Goal: Task Accomplishment & Management: Use online tool/utility

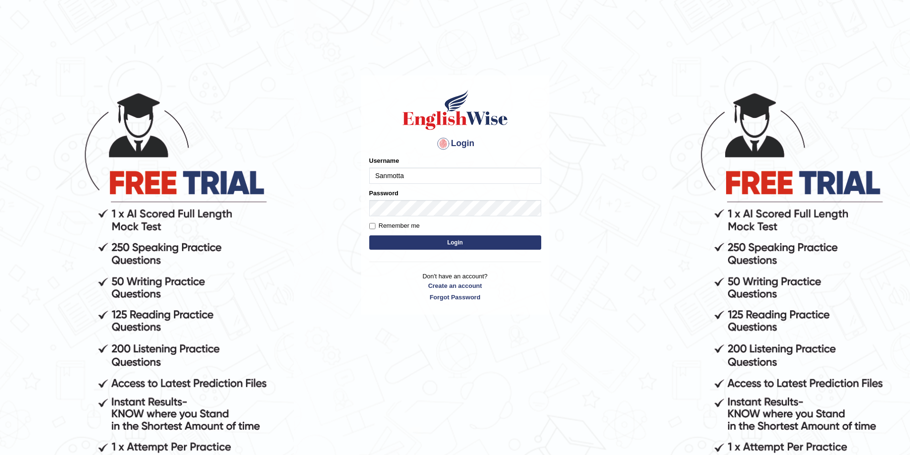
type input "Sanmotta"
click at [369, 236] on button "Login" at bounding box center [455, 243] width 172 height 14
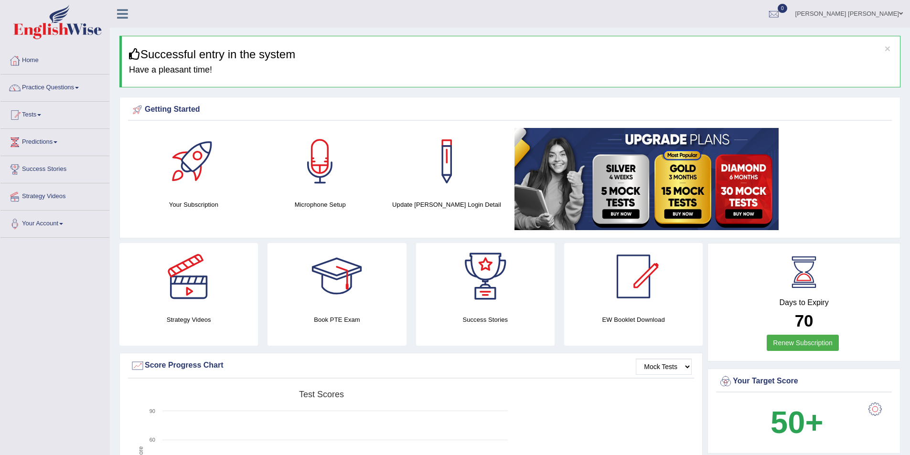
click at [79, 86] on link "Practice Questions" at bounding box center [54, 87] width 109 height 24
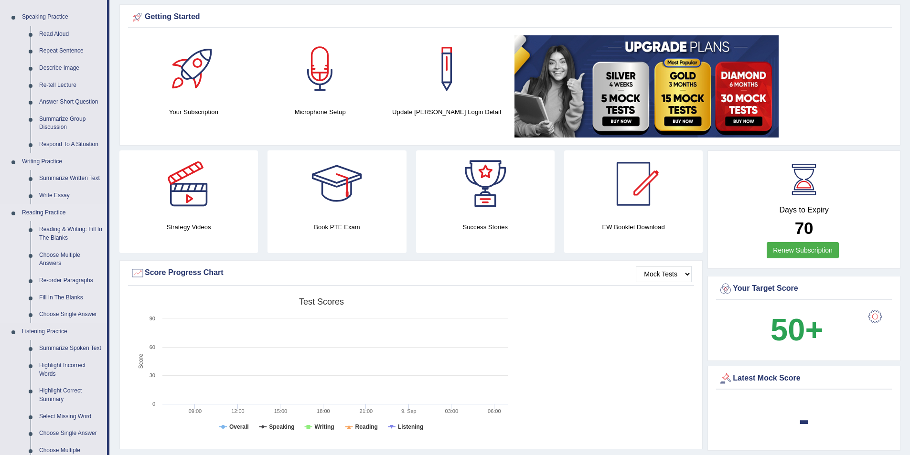
scroll to position [96, 0]
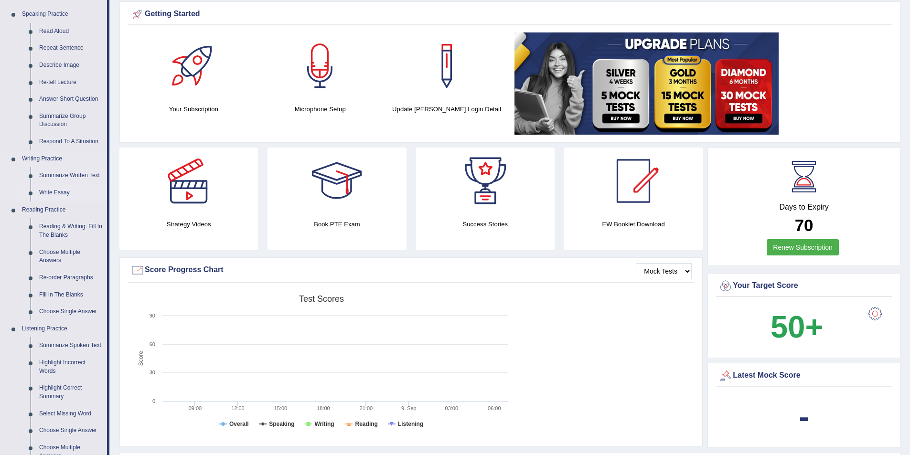
click at [61, 192] on link "Write Essay" at bounding box center [71, 192] width 72 height 17
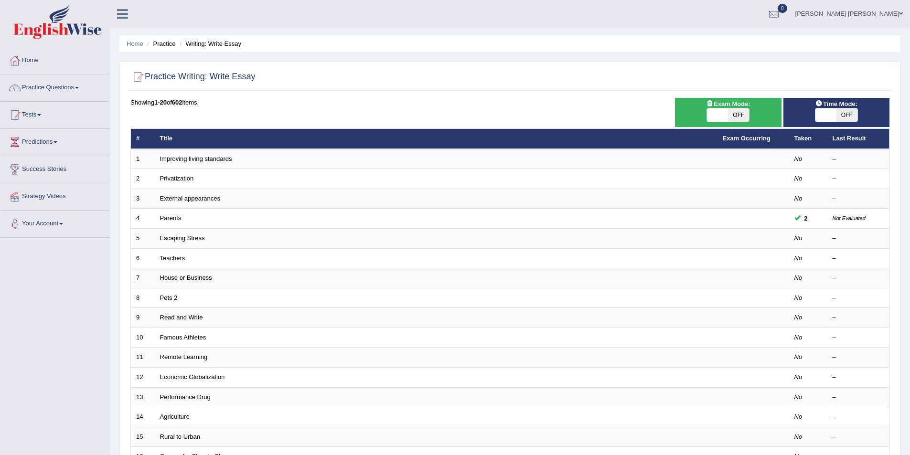
click at [172, 219] on link "Parents" at bounding box center [170, 217] width 21 height 7
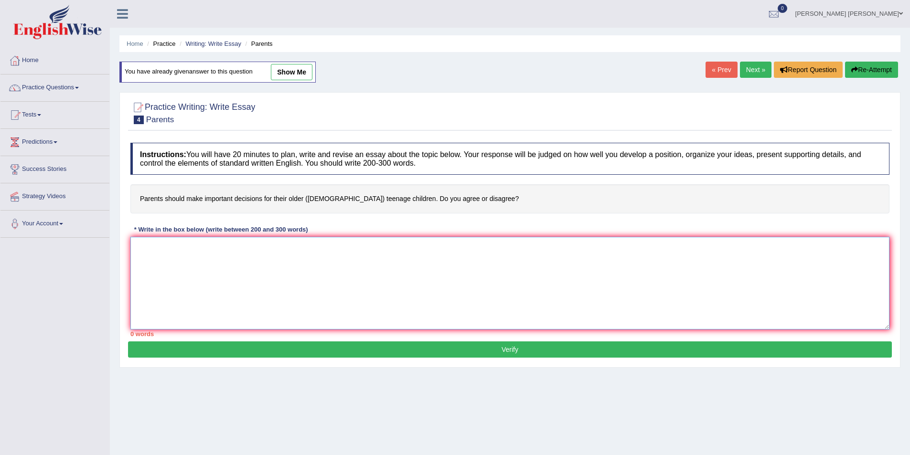
click at [193, 249] on textarea at bounding box center [509, 283] width 759 height 93
drag, startPoint x: 141, startPoint y: 198, endPoint x: 268, endPoint y: 195, distance: 126.6
click at [268, 195] on h4 "Parents should make important decisions for their older (15 to 18 year-old) tee…" at bounding box center [509, 198] width 759 height 29
click at [261, 249] on textarea "The increasing influence of" at bounding box center [509, 283] width 759 height 93
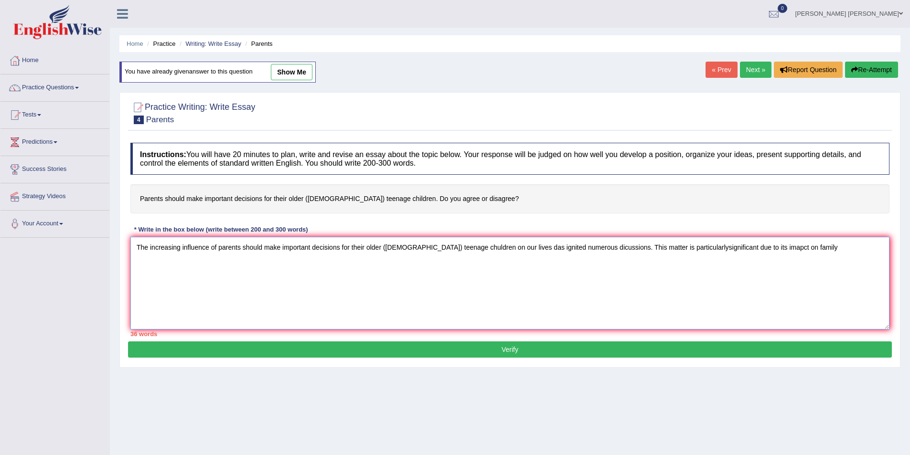
click at [703, 251] on textarea "The increasing influence of parents should make important decisions for their o…" at bounding box center [509, 283] width 759 height 93
click at [815, 247] on textarea "The increasing influence of parents should make important decisions for their o…" at bounding box center [509, 283] width 759 height 93
paste textarea "e029a8"
drag, startPoint x: 219, startPoint y: 248, endPoint x: 491, endPoint y: 249, distance: 272.3
click at [491, 249] on textarea "The increasing influence of parents should make important decisions for their o…" at bounding box center [509, 283] width 759 height 93
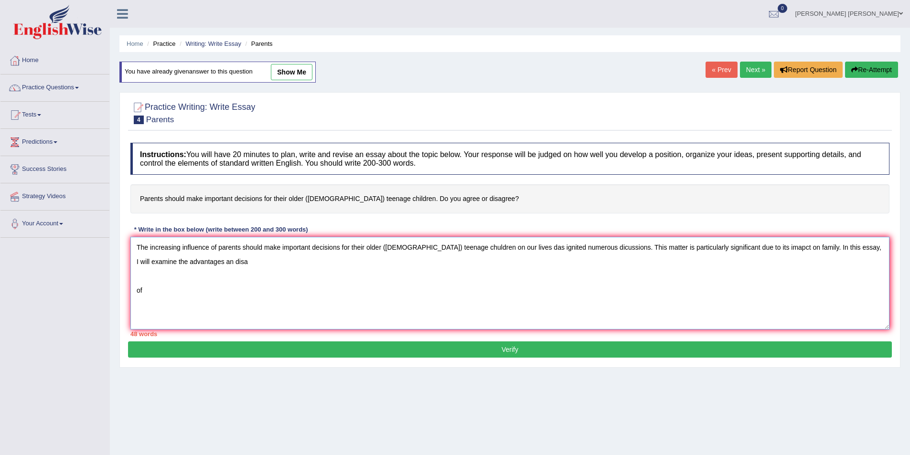
click at [318, 266] on textarea "The increasing influence of parents should make important decisions for their o…" at bounding box center [509, 283] width 759 height 93
click at [238, 293] on textarea "The increasing influence of parents should make important decisions for their o…" at bounding box center [509, 283] width 759 height 93
paste textarea "parents should make important decisions for their older (15 to 18 year-old) tee…"
click at [212, 291] on textarea "The increasing influence of parents should make important decisions for their o…" at bounding box center [509, 283] width 759 height 93
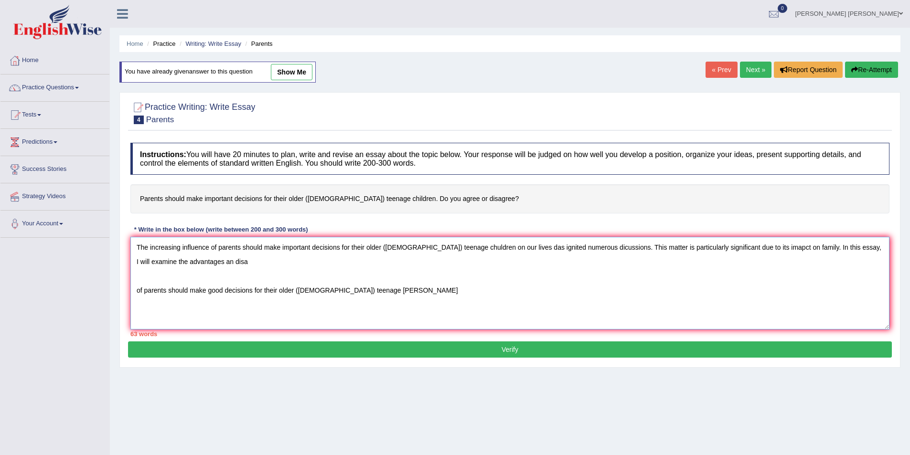
click at [475, 249] on textarea "The increasing influence of parents should make important decisions for their o…" at bounding box center [509, 283] width 759 height 93
click at [389, 292] on textarea "The increasing influence of parents should make important decisions for their o…" at bounding box center [509, 283] width 759 height 93
click at [436, 293] on textarea "The increasing influence of parents should make important decisions for their o…" at bounding box center [509, 283] width 759 height 93
click at [812, 247] on textarea "The increasing influence of parents should make important decisions for their o…" at bounding box center [509, 283] width 759 height 93
paste textarea "parents should make important decisions for their older (15 to 18 year-old) tee…"
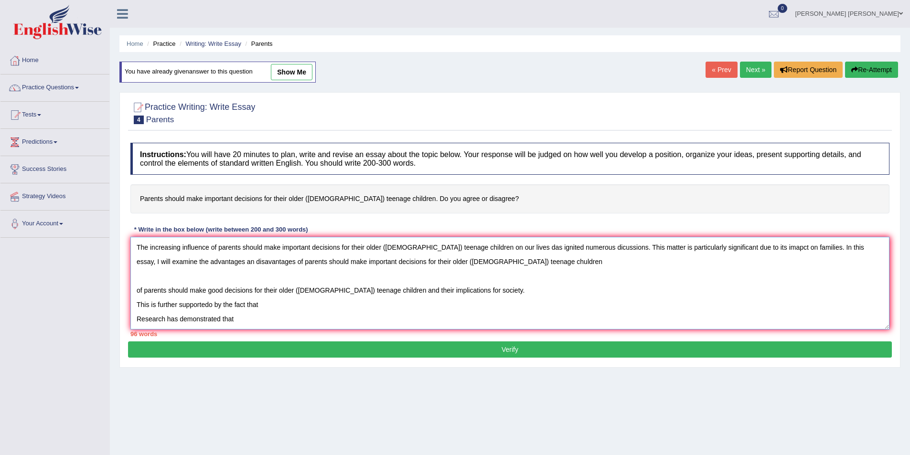
drag, startPoint x: 261, startPoint y: 265, endPoint x: 547, endPoint y: 272, distance: 285.3
click at [547, 272] on textarea "The increasing influence of parents should make important decisions for their o…" at bounding box center [509, 283] width 759 height 93
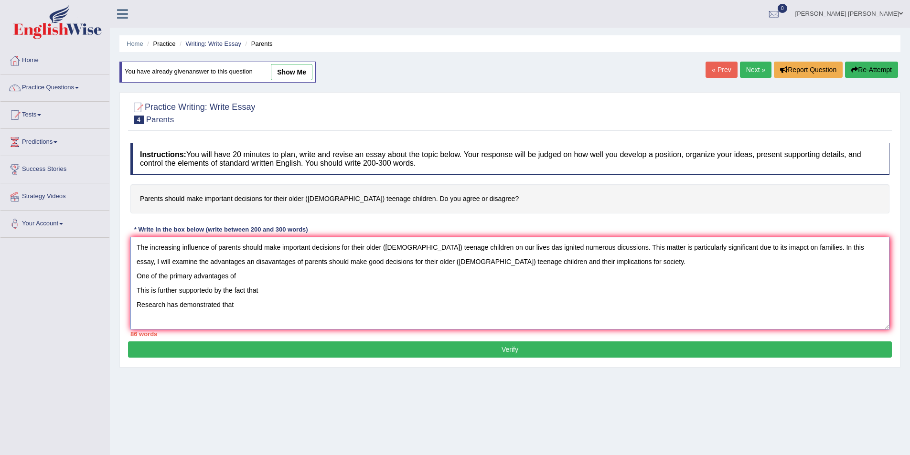
click at [529, 251] on textarea "The increasing influence of parents should make important decisions for their o…" at bounding box center [509, 283] width 759 height 93
click at [217, 265] on textarea "The increasing influence of parents should make important decisions for their o…" at bounding box center [509, 283] width 759 height 93
click at [265, 277] on textarea "The increasing influence of parents should make important decisions for their o…" at bounding box center [509, 283] width 759 height 93
click at [270, 291] on textarea "The increasing influence of parents should make important decisions for their o…" at bounding box center [509, 283] width 759 height 93
click at [214, 292] on textarea "The increasing influence of parents should make important decisions for their o…" at bounding box center [509, 283] width 759 height 93
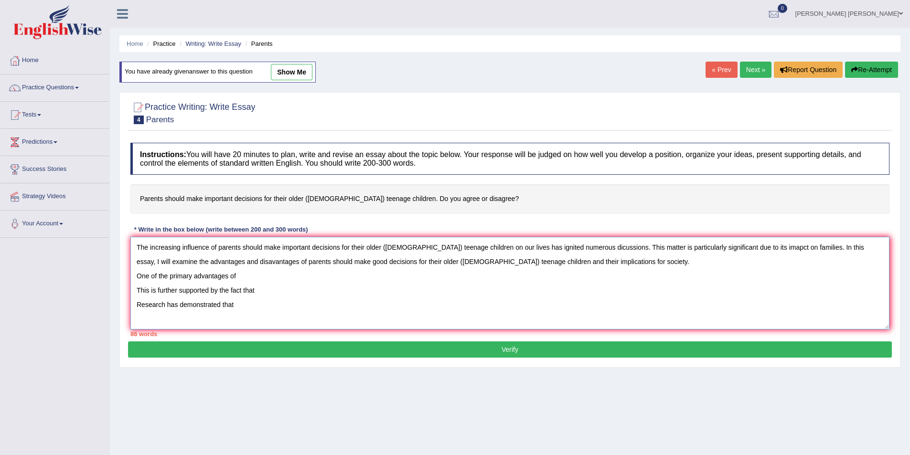
click at [262, 280] on textarea "The increasing influence of parents should make important decisions for their o…" at bounding box center [509, 283] width 759 height 93
paste textarea "parents should make important decisions for their older (15 to 18 year-old) tee…"
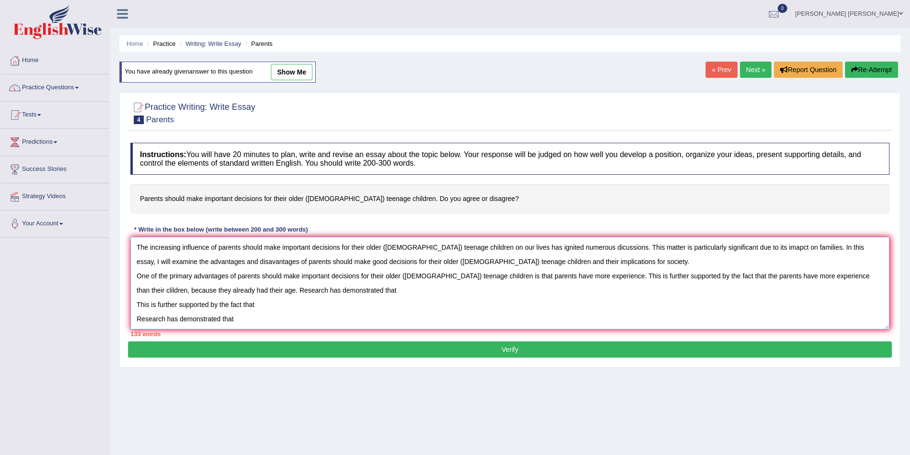
paste textarea "parents should make important decisions for their older (15 to 18 year-old) tee…"
click at [421, 290] on textarea "The increasing influence of parents should make important decisions for their o…" at bounding box center [509, 283] width 759 height 93
click at [624, 292] on textarea "The increasing influence of parents should make important decisions for their o…" at bounding box center [509, 283] width 759 height 93
drag, startPoint x: 254, startPoint y: 316, endPoint x: 125, endPoint y: 311, distance: 129.1
click at [125, 311] on div "Practice Writing: Write Essay 4 Parents Instructions: You will have 20 minutes …" at bounding box center [509, 230] width 781 height 276
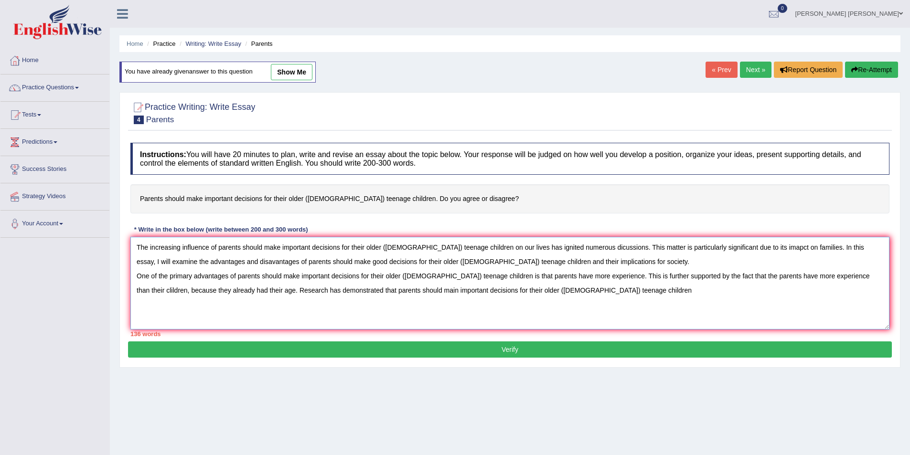
click at [662, 289] on textarea "The increasing influence of parents should make important decisions for their o…" at bounding box center [509, 283] width 759 height 93
click at [355, 293] on textarea "The increasing influence of parents should make important decisions for their o…" at bounding box center [509, 283] width 759 height 93
drag, startPoint x: 554, startPoint y: 293, endPoint x: 694, endPoint y: 294, distance: 140.0
click at [694, 294] on textarea "The increasing influence of parents should make important decisions for their o…" at bounding box center [509, 283] width 759 height 93
click at [553, 292] on textarea "The increasing influence of parents should make important decisions for their o…" at bounding box center [509, 283] width 759 height 93
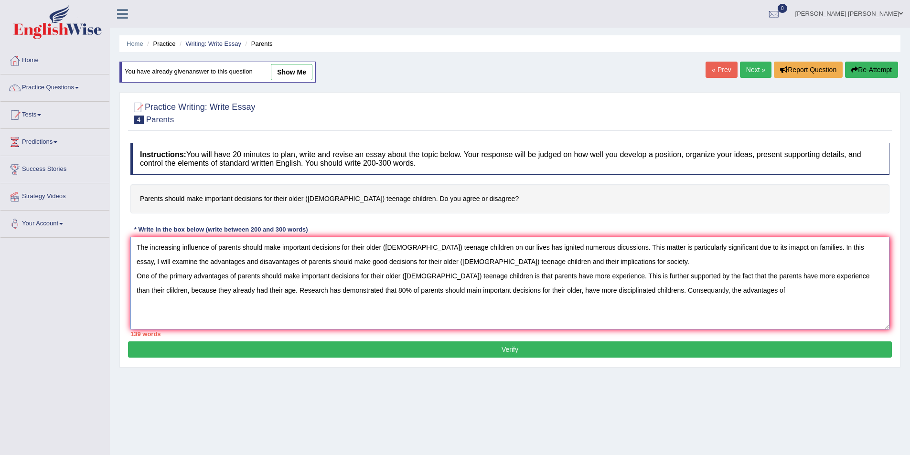
paste textarea "parents should make important decisions for their older (15 to 18 year-old) tee…"
drag, startPoint x: 783, startPoint y: 292, endPoint x: 800, endPoint y: 292, distance: 17.2
click at [800, 292] on textarea "The increasing influence of parents should make important decisions for their o…" at bounding box center [509, 283] width 759 height 93
click at [338, 313] on textarea "The increasing influence of parents should make important decisions for their o…" at bounding box center [509, 283] width 759 height 93
click at [337, 307] on textarea "The increasing influence of parents should make important decisions for their o…" at bounding box center [509, 283] width 759 height 93
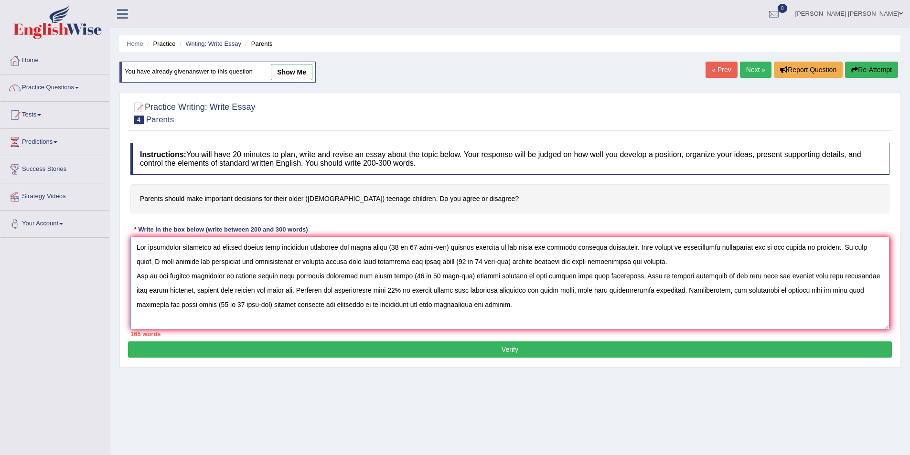
click at [838, 292] on textarea at bounding box center [509, 283] width 759 height 93
click at [514, 304] on textarea at bounding box center [509, 283] width 759 height 93
click at [257, 322] on textarea at bounding box center [509, 283] width 759 height 93
paste textarea "parents should make important decisions for their older (15 to 18 year-old) tee…"
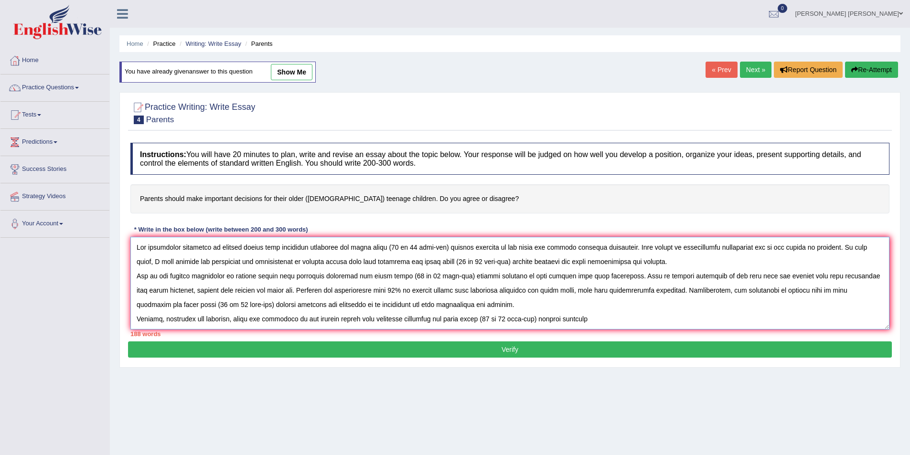
drag, startPoint x: 381, startPoint y: 316, endPoint x: 409, endPoint y: 320, distance: 29.0
click at [409, 320] on textarea at bounding box center [509, 283] width 759 height 93
click at [389, 314] on textarea at bounding box center [509, 283] width 759 height 93
click at [393, 314] on textarea at bounding box center [509, 283] width 759 height 93
paste textarea "parents should make important decisions for their older (15 to 18 year-old) tee…"
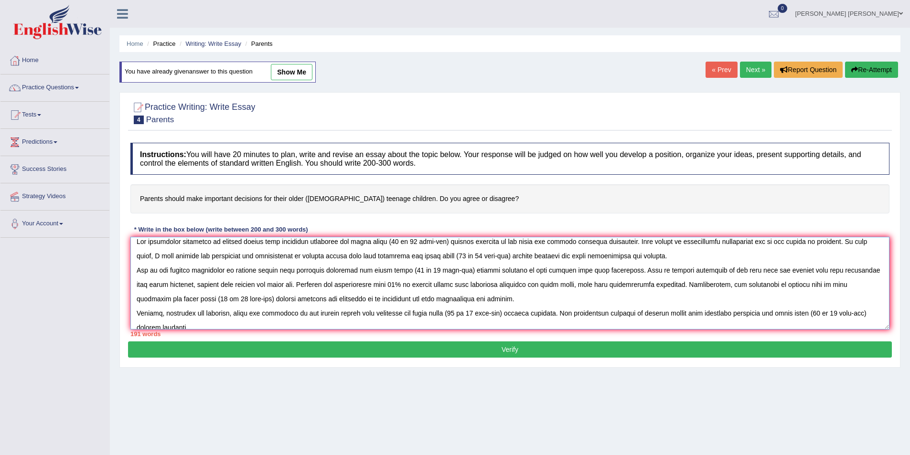
scroll to position [9, 0]
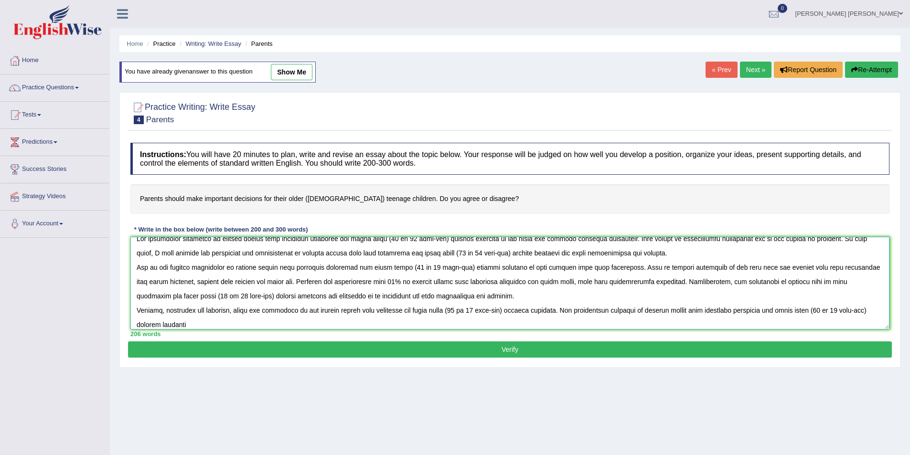
drag, startPoint x: 707, startPoint y: 311, endPoint x: 737, endPoint y: 316, distance: 30.2
click at [737, 316] on textarea at bounding box center [509, 283] width 759 height 93
click at [189, 327] on textarea at bounding box center [509, 283] width 759 height 93
paste textarea "parents should make important decisions for their older (15 to 18 year-old) tee…"
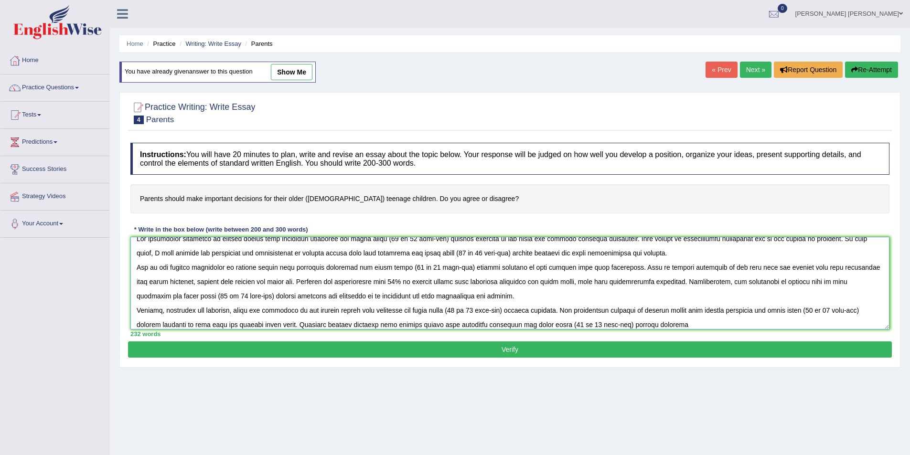
click at [641, 328] on textarea at bounding box center [509, 283] width 759 height 93
click at [668, 320] on textarea at bounding box center [509, 283] width 759 height 93
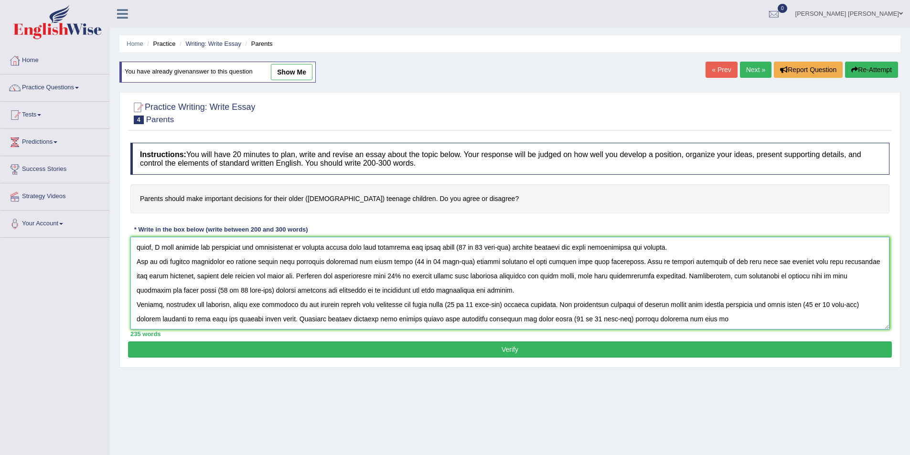
drag, startPoint x: 697, startPoint y: 323, endPoint x: 655, endPoint y: 309, distance: 43.4
click at [655, 309] on textarea at bounding box center [509, 283] width 759 height 93
click at [698, 303] on textarea at bounding box center [509, 283] width 759 height 93
click at [784, 306] on textarea at bounding box center [509, 283] width 759 height 93
click at [246, 279] on textarea at bounding box center [509, 283] width 759 height 93
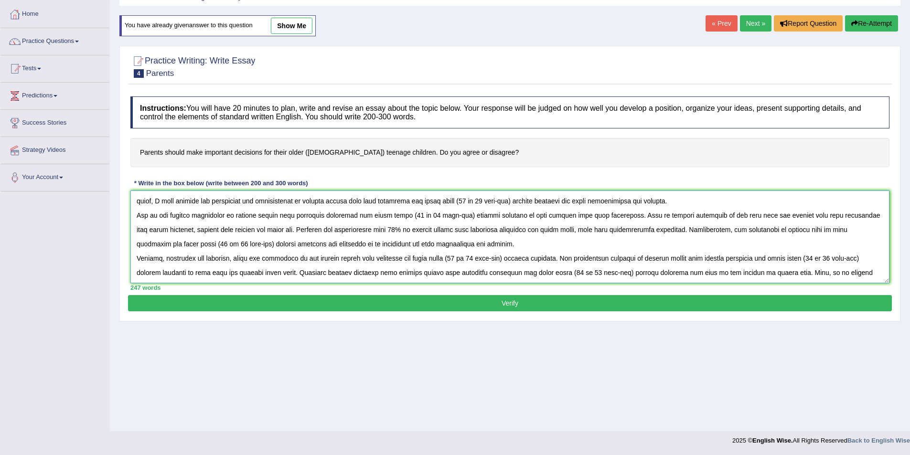
scroll to position [23, 0]
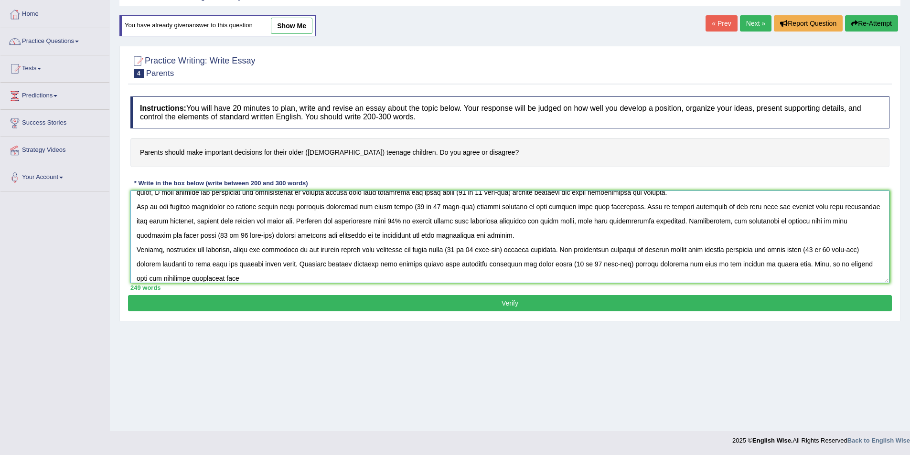
paste textarea "The increasing influence of parents should make important decisions for their o…"
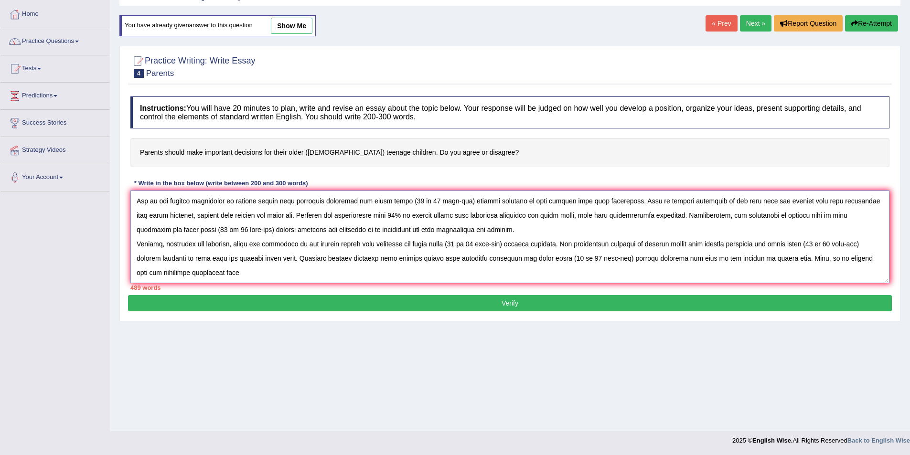
scroll to position [29, 0]
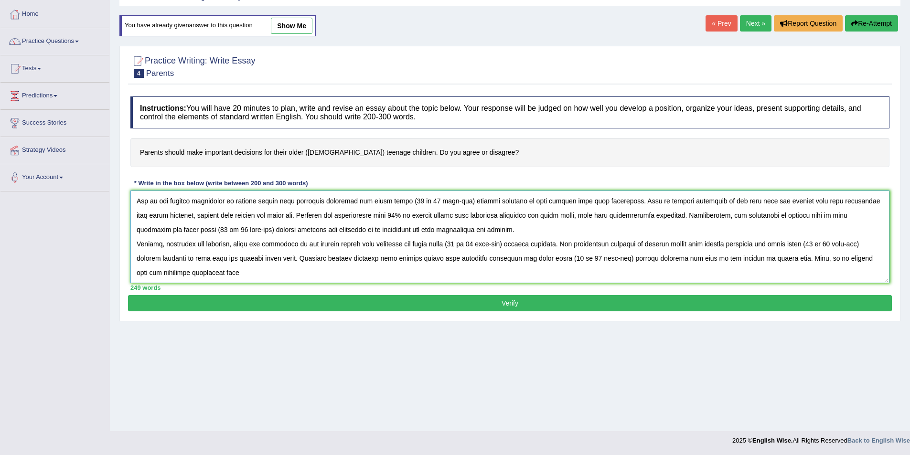
drag, startPoint x: 384, startPoint y: 259, endPoint x: 654, endPoint y: 264, distance: 269.5
click at [654, 264] on textarea at bounding box center [509, 237] width 759 height 93
click at [236, 276] on textarea at bounding box center [509, 237] width 759 height 93
paste textarea "parents should make important decisions for their older (15 to 18 year-old) tee…"
drag, startPoint x: 383, startPoint y: 273, endPoint x: 440, endPoint y: 276, distance: 57.4
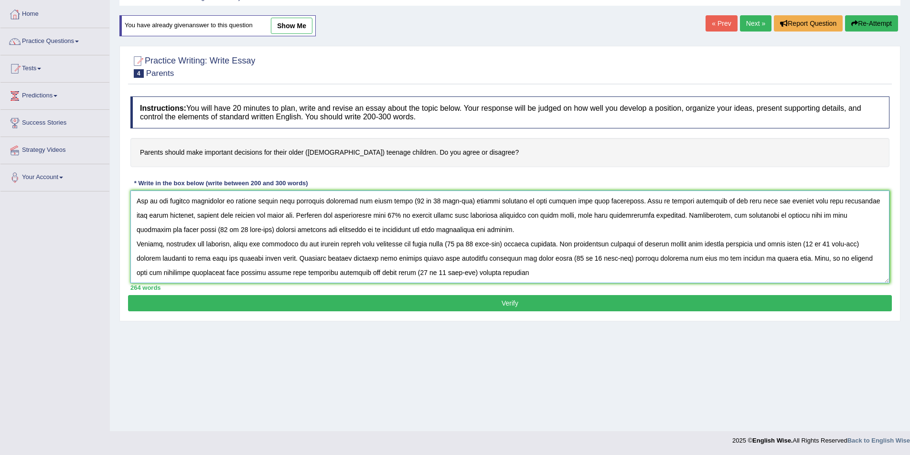
click at [440, 276] on textarea at bounding box center [509, 237] width 759 height 93
click at [283, 273] on textarea at bounding box center [509, 237] width 759 height 93
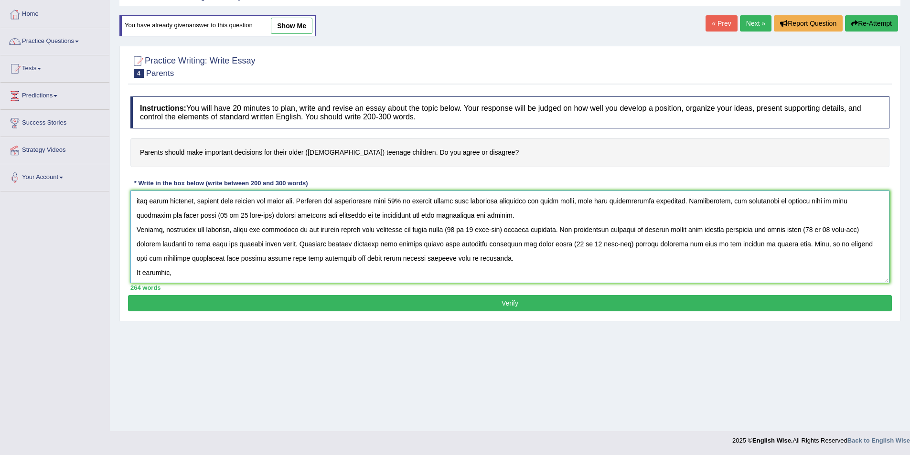
paste textarea "parents should make nice decisions for their older teenage children"
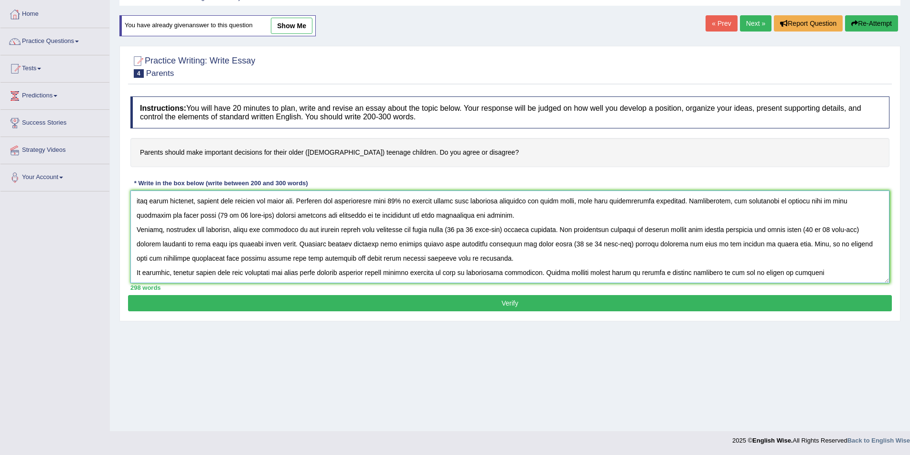
click at [691, 271] on textarea at bounding box center [509, 237] width 759 height 93
click at [819, 274] on textarea at bounding box center [509, 237] width 759 height 93
click at [482, 272] on textarea at bounding box center [509, 237] width 759 height 93
click at [816, 273] on textarea at bounding box center [509, 237] width 759 height 93
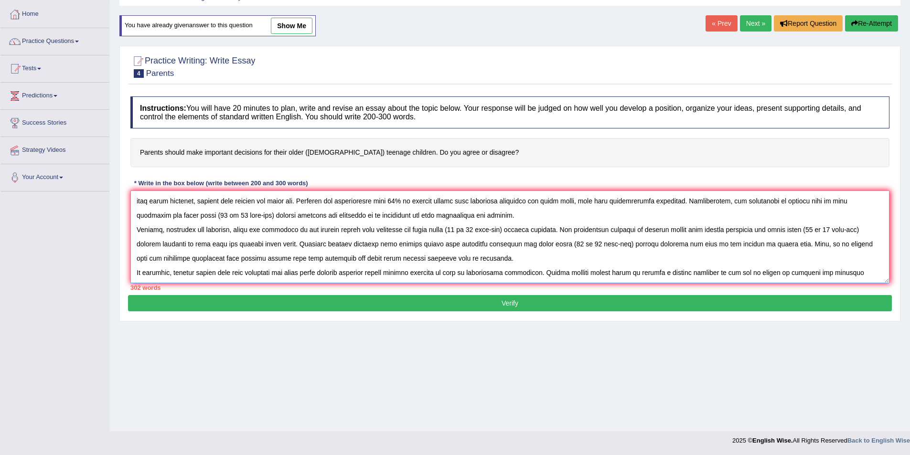
scroll to position [57, 0]
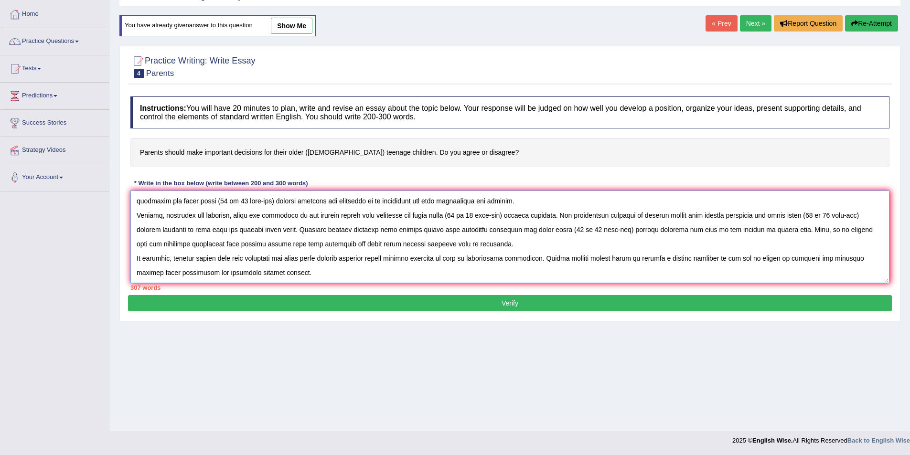
drag, startPoint x: 201, startPoint y: 259, endPoint x: 224, endPoint y: 263, distance: 23.2
click at [224, 263] on textarea at bounding box center [509, 237] width 759 height 93
drag, startPoint x: 218, startPoint y: 259, endPoint x: 234, endPoint y: 262, distance: 16.0
click at [234, 262] on textarea at bounding box center [509, 237] width 759 height 93
drag, startPoint x: 289, startPoint y: 259, endPoint x: 316, endPoint y: 262, distance: 27.9
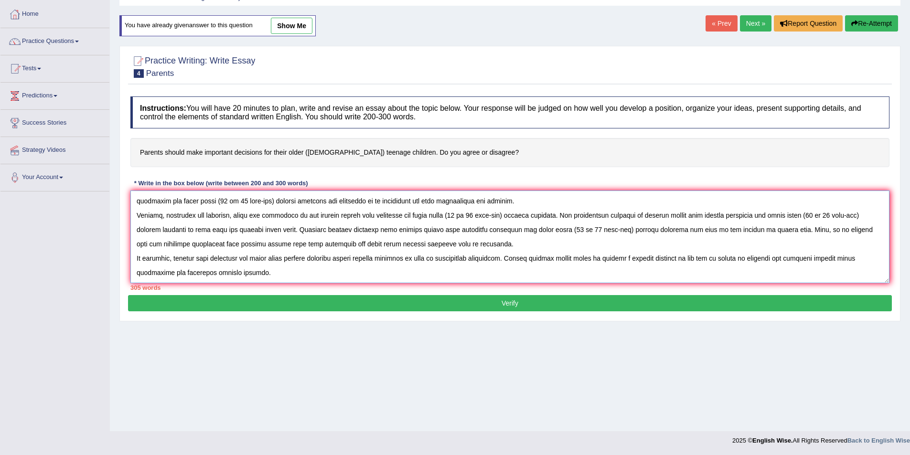
click at [316, 262] on textarea at bounding box center [509, 237] width 759 height 93
drag, startPoint x: 337, startPoint y: 259, endPoint x: 316, endPoint y: 257, distance: 21.2
click at [316, 257] on textarea at bounding box center [509, 237] width 759 height 93
drag, startPoint x: 384, startPoint y: 231, endPoint x: 653, endPoint y: 231, distance: 269.0
click at [653, 231] on textarea at bounding box center [509, 237] width 759 height 93
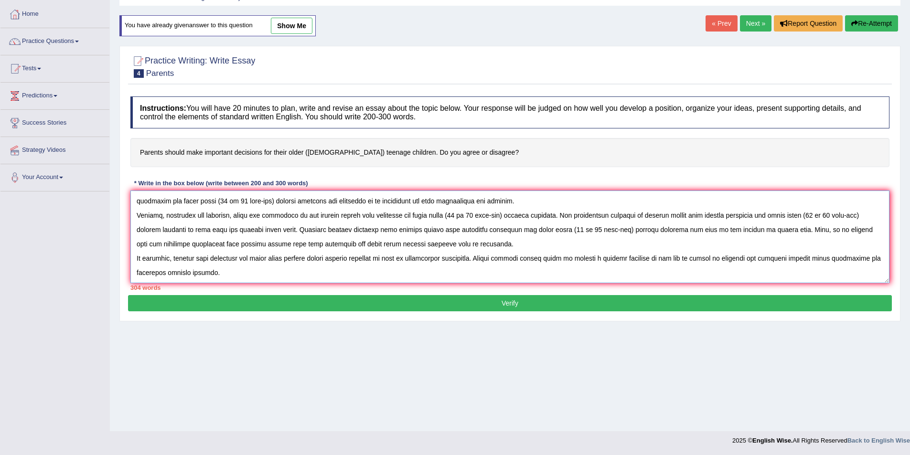
paste textarea "make decisions for their older teenage"
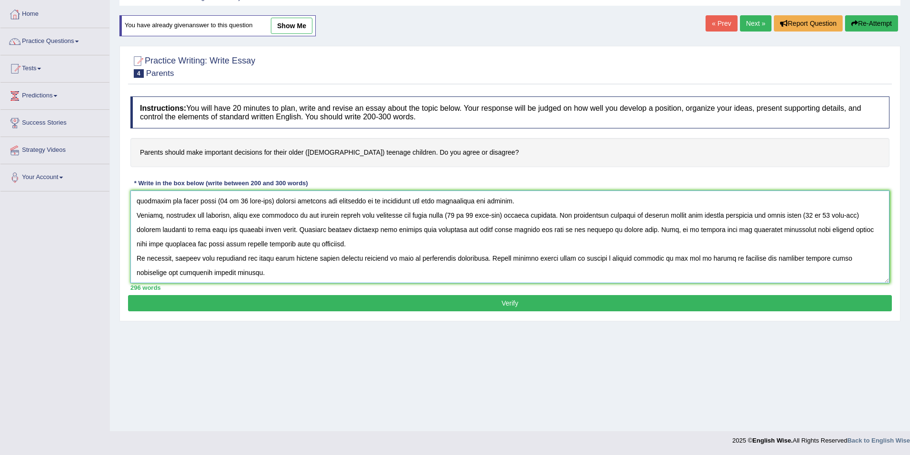
drag, startPoint x: 645, startPoint y: 216, endPoint x: 185, endPoint y: 235, distance: 460.4
click at [185, 235] on textarea at bounding box center [509, 237] width 759 height 93
paste textarea "make decisions for their older teenage"
click at [686, 219] on textarea at bounding box center [509, 237] width 759 height 93
click at [333, 273] on textarea at bounding box center [509, 237] width 759 height 93
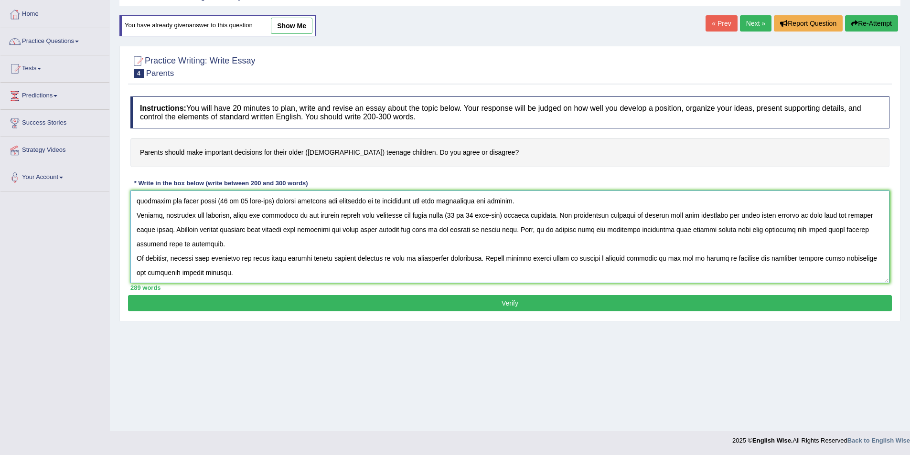
type textarea "The increasing influence of parents should make important decisions for their o…"
click at [362, 303] on button "Verify" at bounding box center [510, 303] width 764 height 16
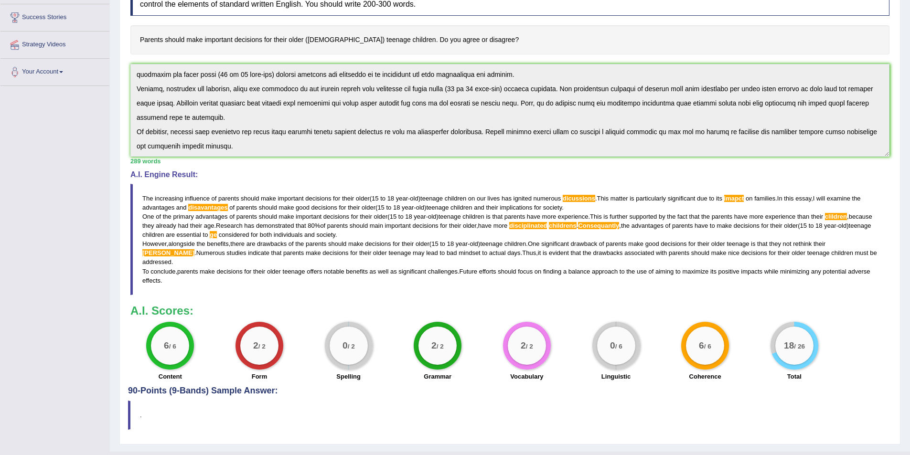
scroll to position [163, 0]
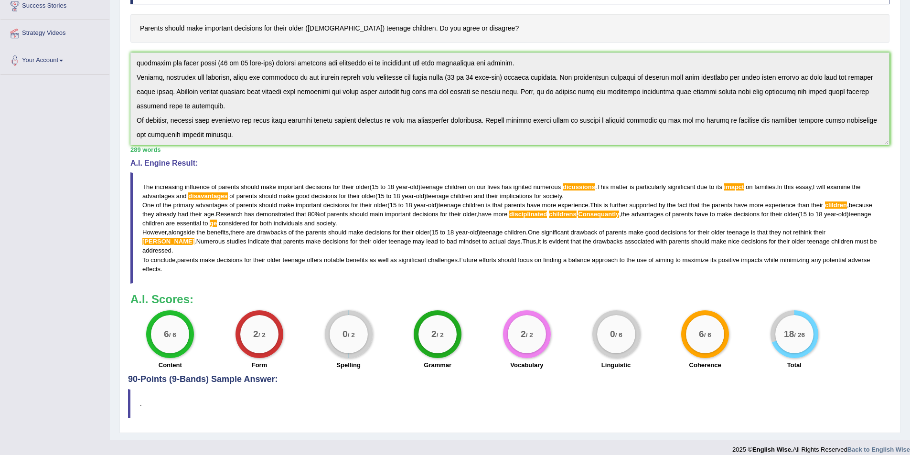
drag, startPoint x: 144, startPoint y: 187, endPoint x: 206, endPoint y: 211, distance: 66.1
click at [196, 208] on blockquote "The increasing influence of parents should make important decisions for their o…" at bounding box center [509, 227] width 759 height 111
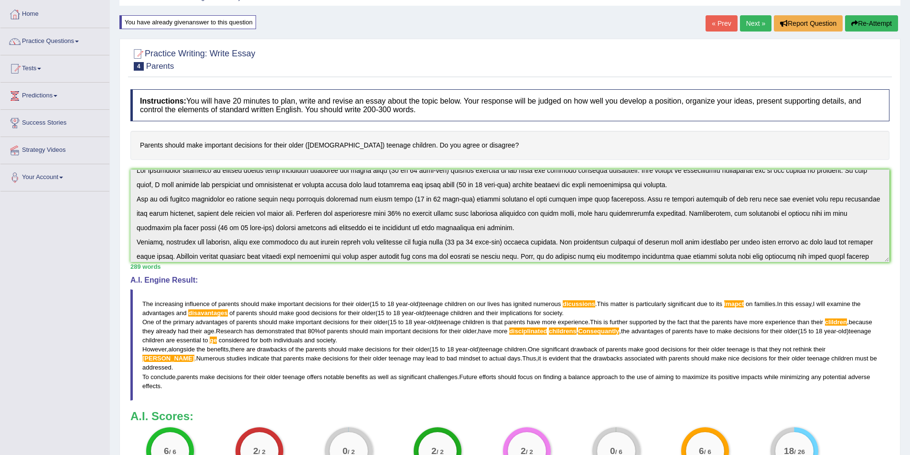
scroll to position [0, 0]
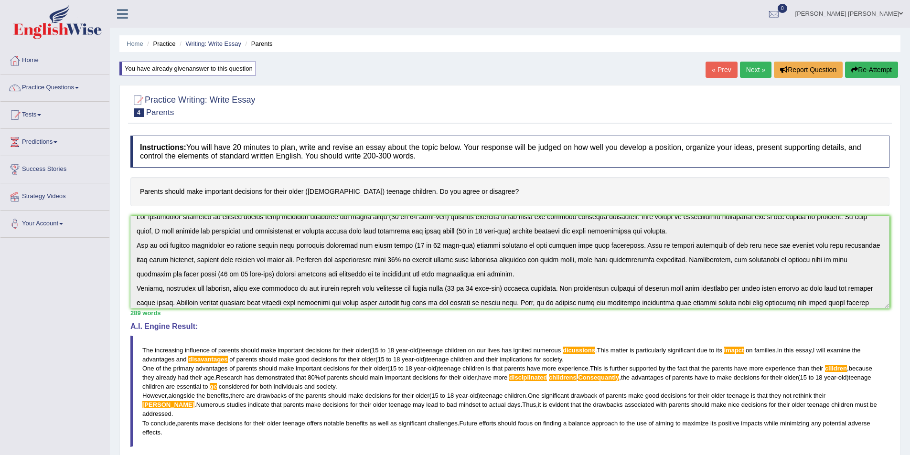
click at [874, 74] on button "Re-Attempt" at bounding box center [871, 70] width 53 height 16
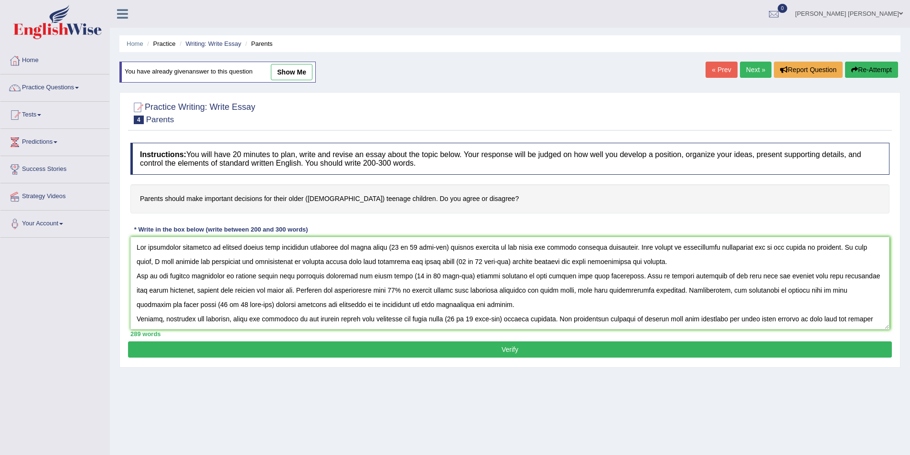
click at [255, 265] on textarea at bounding box center [509, 283] width 759 height 93
click at [231, 263] on textarea at bounding box center [509, 283] width 759 height 93
click at [311, 306] on textarea at bounding box center [509, 283] width 759 height 93
click at [605, 292] on textarea at bounding box center [509, 283] width 759 height 93
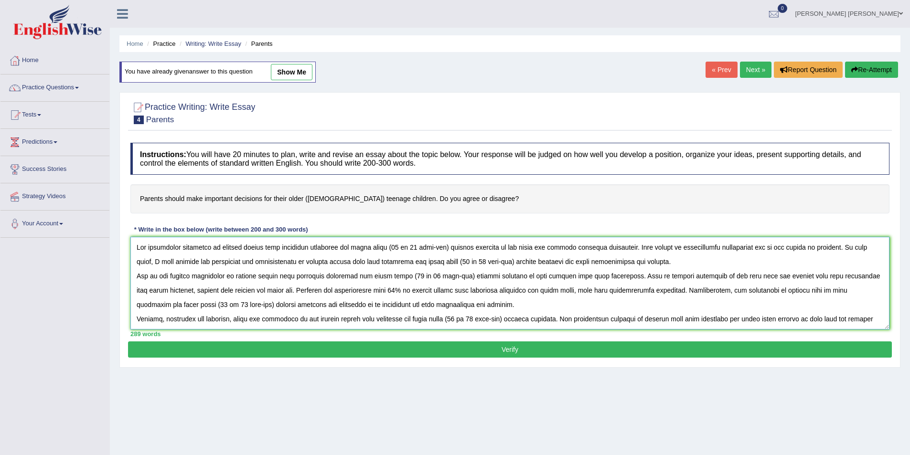
paste textarea "ed"
click at [630, 290] on textarea at bounding box center [509, 283] width 759 height 93
click at [678, 293] on textarea at bounding box center [509, 283] width 759 height 93
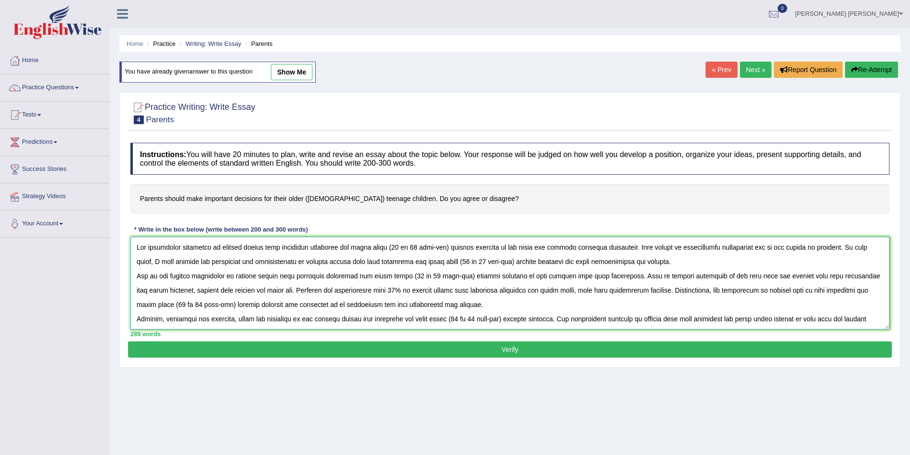
click at [666, 290] on textarea at bounding box center [509, 283] width 759 height 93
click at [598, 251] on textarea at bounding box center [509, 283] width 759 height 93
click at [774, 249] on textarea at bounding box center [509, 283] width 759 height 93
click at [141, 290] on textarea at bounding box center [509, 283] width 759 height 93
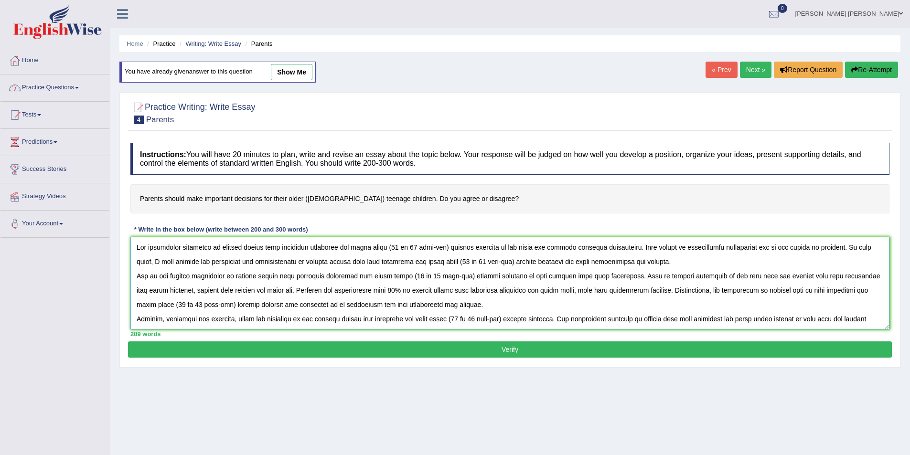
click at [141, 290] on textarea at bounding box center [509, 283] width 759 height 93
click at [142, 291] on textarea at bounding box center [509, 283] width 759 height 93
click at [859, 322] on textarea at bounding box center [509, 283] width 759 height 93
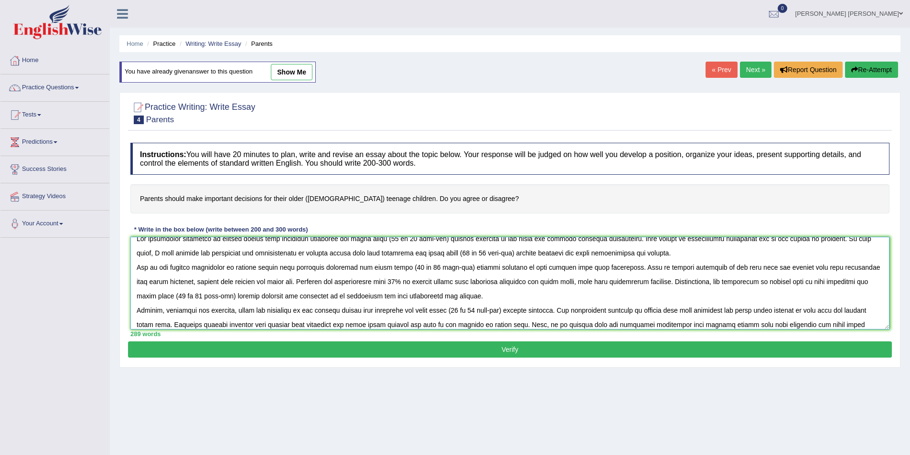
type textarea "The increasing influence of parents should make important decisions for their o…"
click at [452, 347] on button "Verify" at bounding box center [510, 350] width 764 height 16
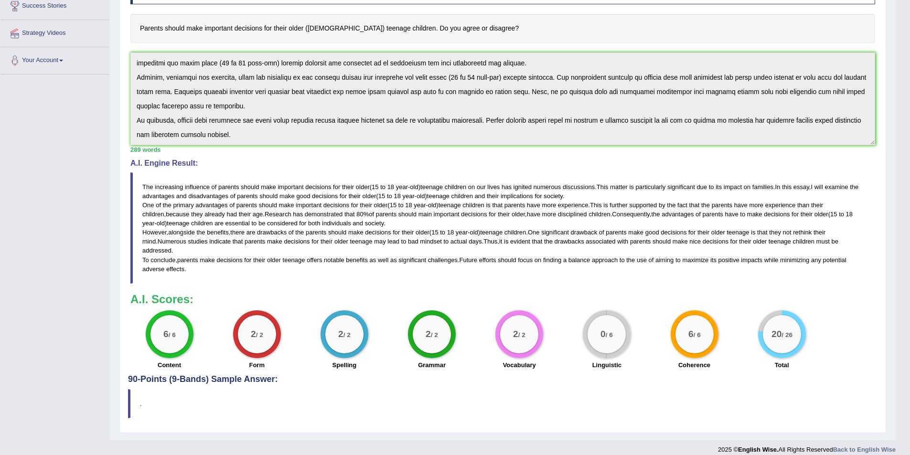
scroll to position [0, 0]
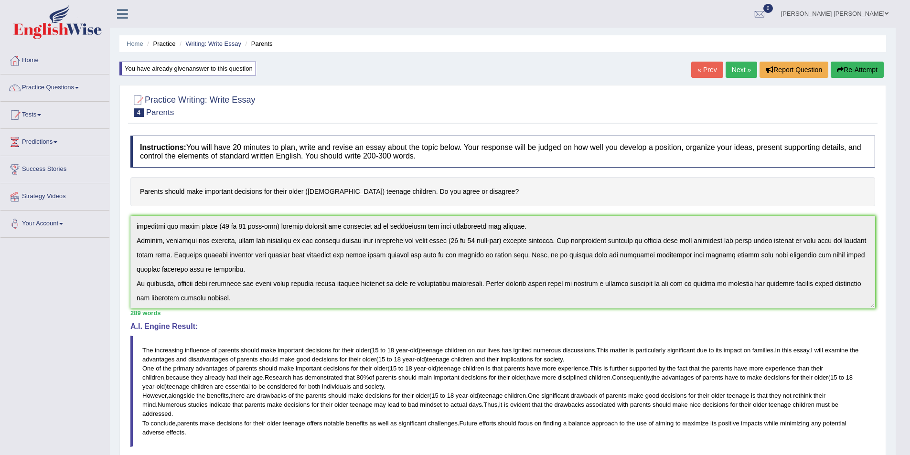
click at [743, 72] on link "Next »" at bounding box center [742, 70] width 32 height 16
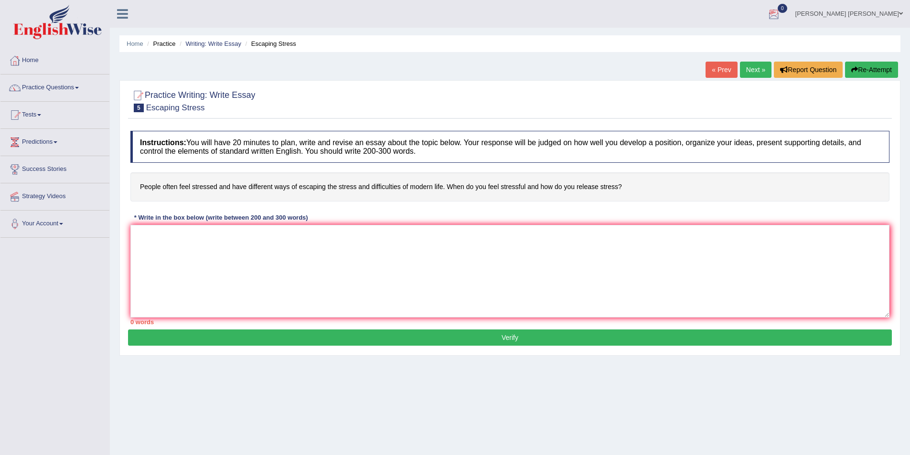
click at [895, 16] on link "[PERSON_NAME] [PERSON_NAME]" at bounding box center [849, 12] width 122 height 25
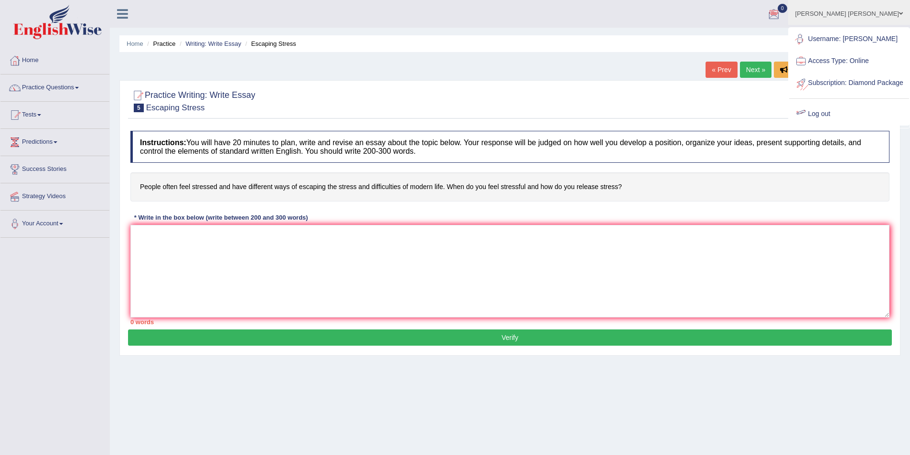
click at [838, 125] on link "Log out" at bounding box center [849, 114] width 120 height 22
